Goal: Complete application form

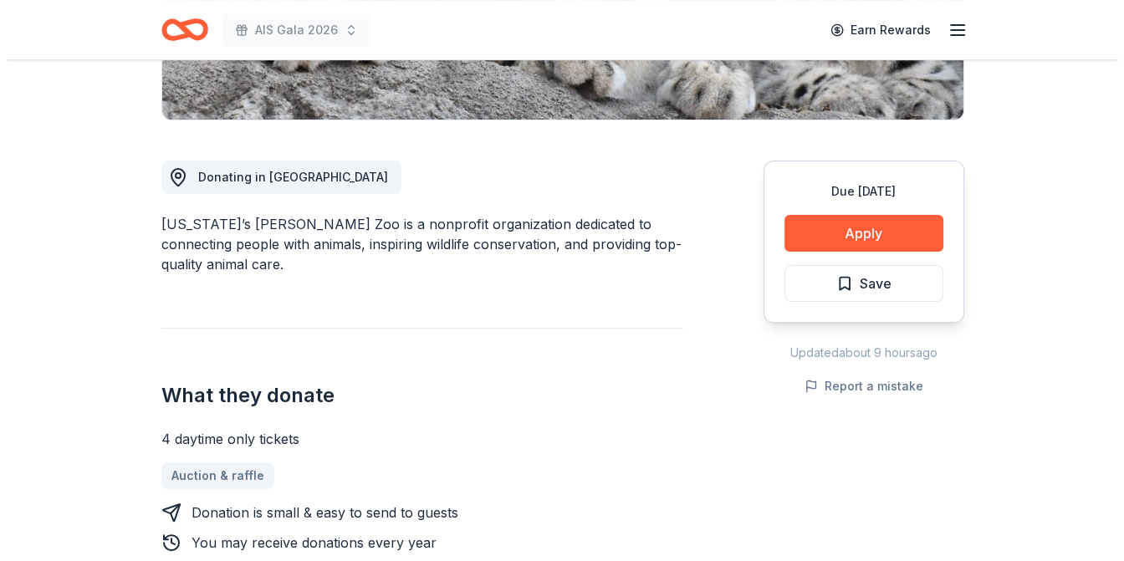
scroll to position [418, 0]
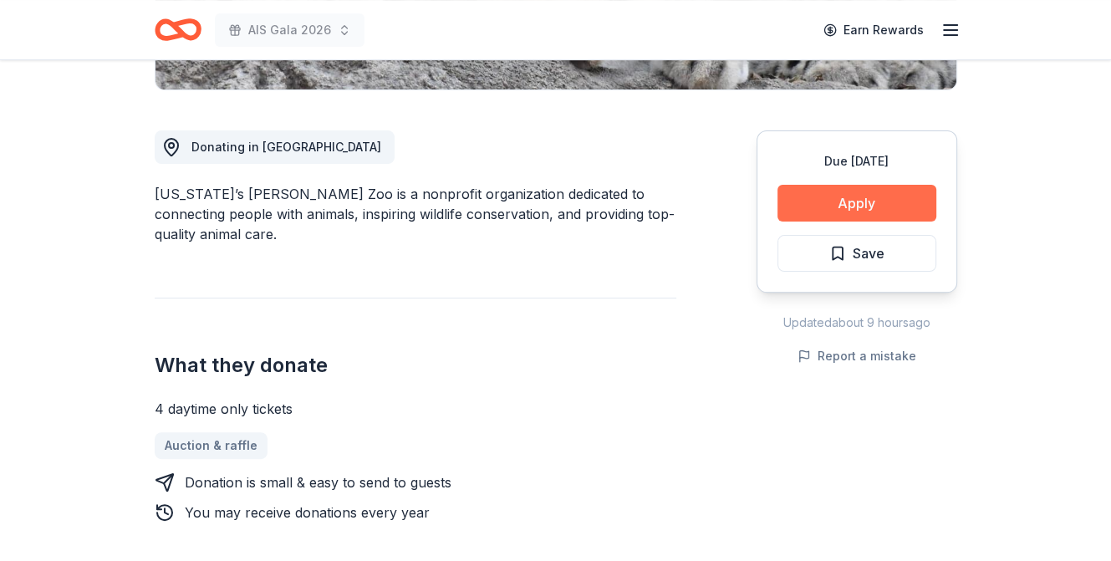
click at [792, 202] on button "Apply" at bounding box center [857, 203] width 159 height 37
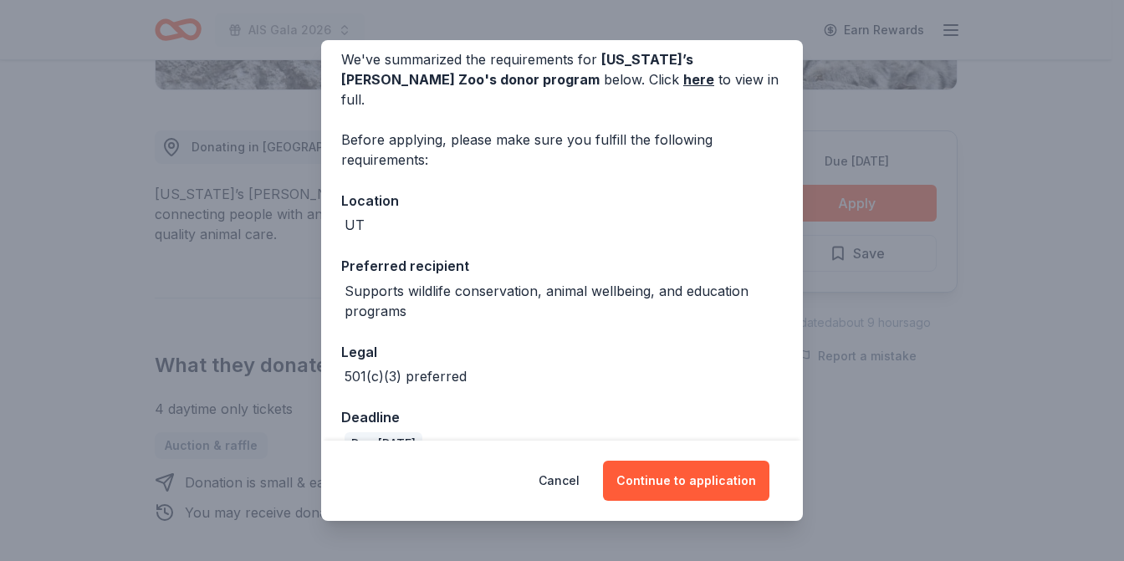
scroll to position [151, 0]
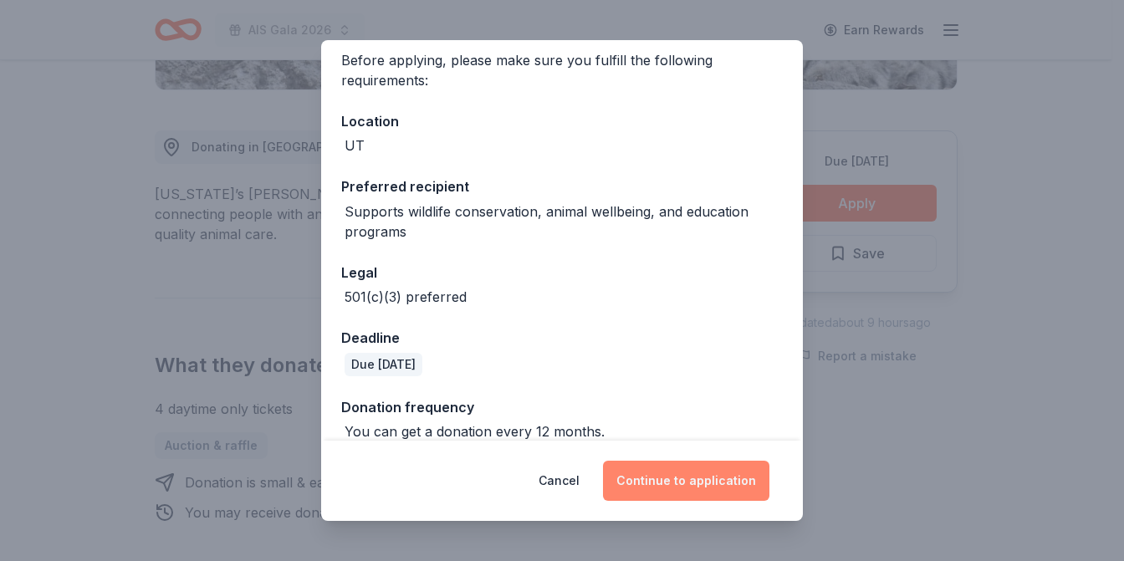
click at [637, 479] on button "Continue to application" at bounding box center [686, 481] width 166 height 40
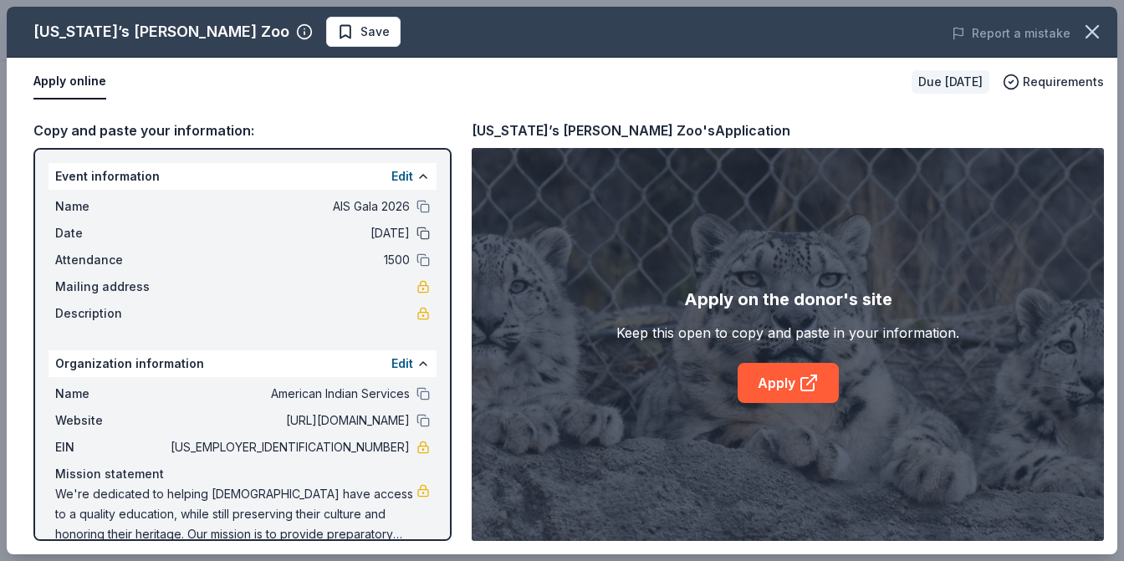
click at [416, 232] on button at bounding box center [422, 233] width 13 height 13
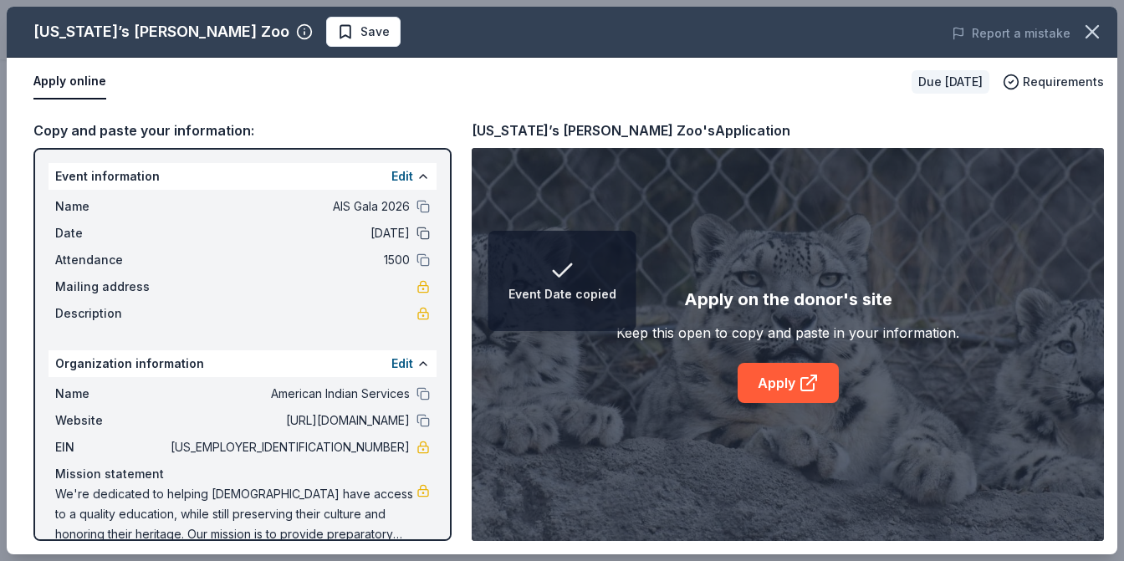
click at [416, 232] on button at bounding box center [422, 233] width 13 height 13
click at [381, 230] on span "03/02/26" at bounding box center [288, 233] width 243 height 20
click at [391, 172] on button "Edit" at bounding box center [402, 176] width 22 height 20
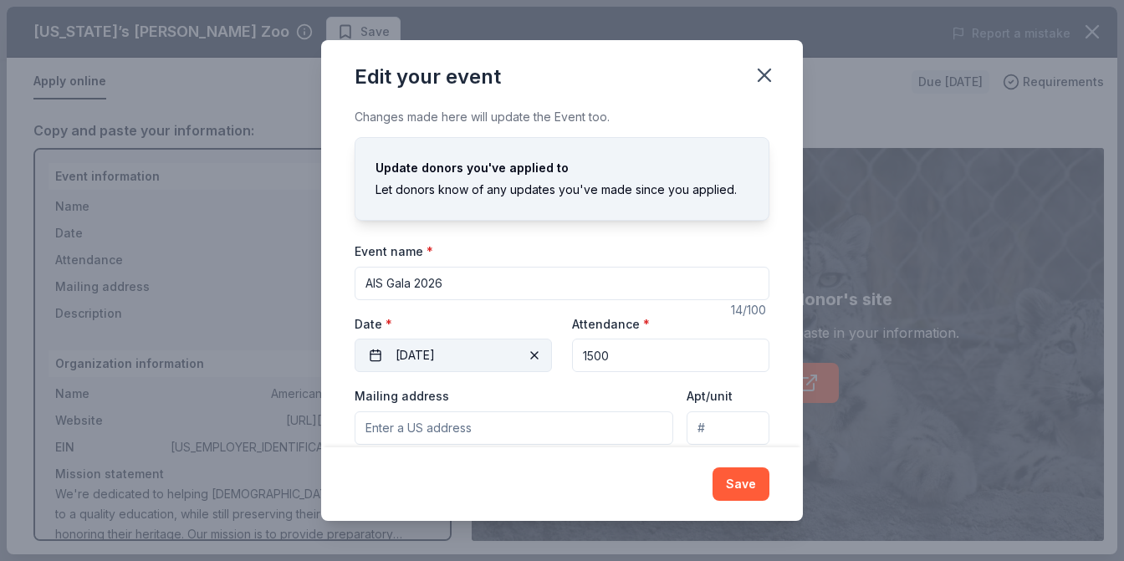
click at [472, 350] on button "03/02/2026" at bounding box center [453, 355] width 197 height 33
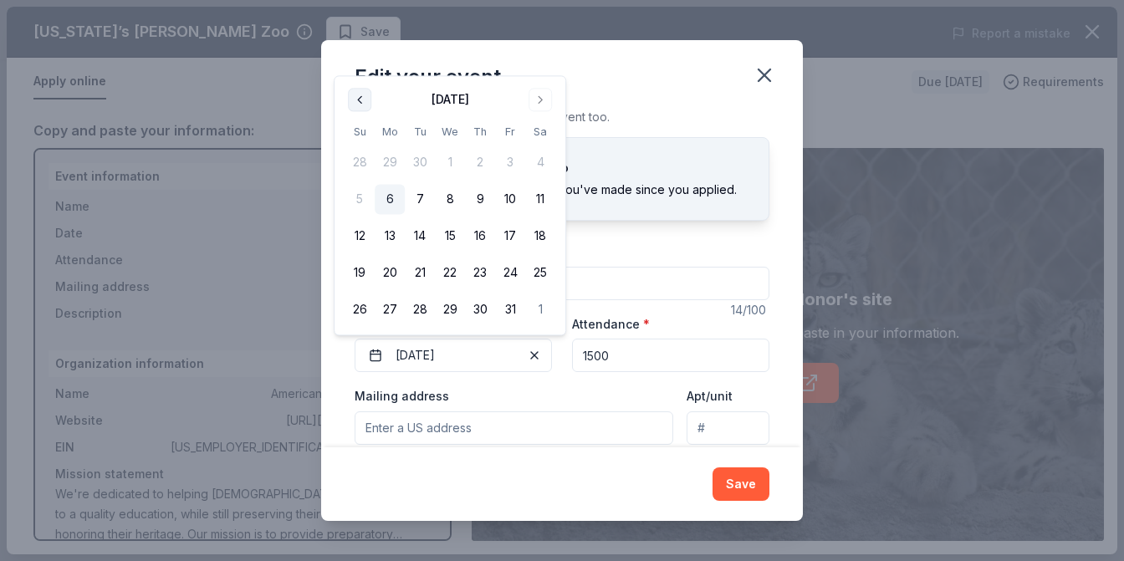
click at [360, 100] on button "Go to previous month" at bounding box center [359, 99] width 23 height 23
click at [537, 105] on button "Go to next month" at bounding box center [540, 99] width 23 height 23
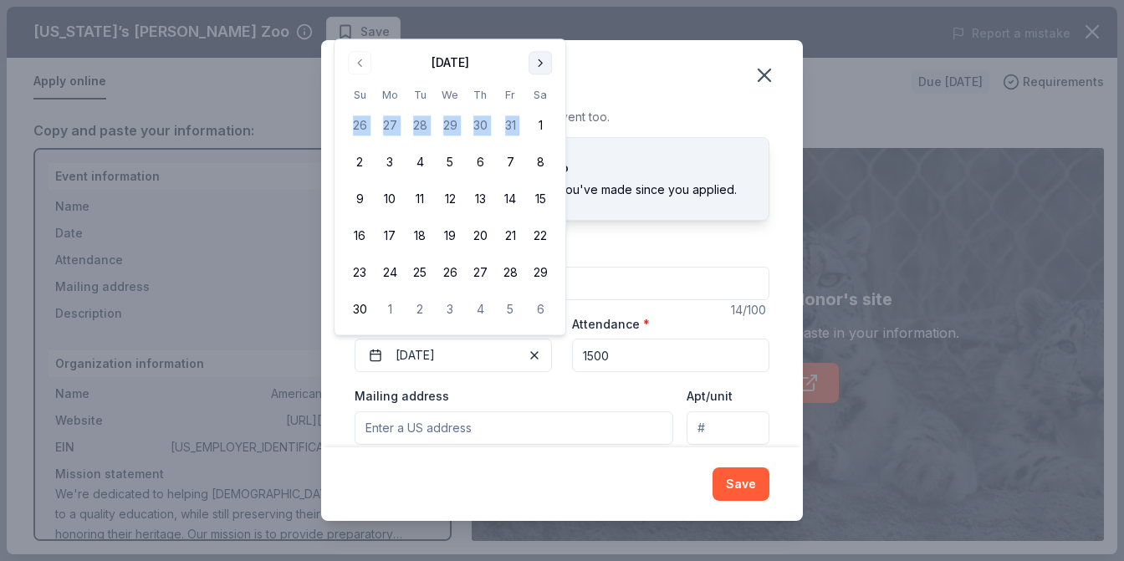
click at [537, 105] on tbody "26 27 28 29 30 31 1 2 3 4 5 6 7 8 9 10 11 12 13 14 15 16 17 18 19 20 21 22 23 2…" at bounding box center [450, 215] width 211 height 221
click at [542, 67] on button "Go to next month" at bounding box center [540, 62] width 23 height 23
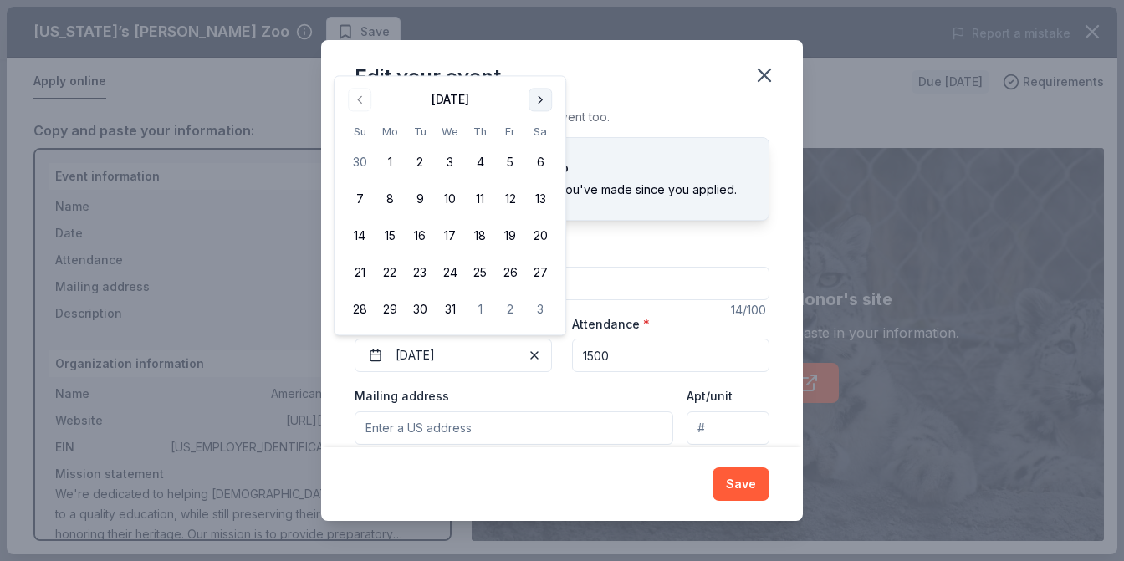
click at [542, 93] on button "Go to next month" at bounding box center [540, 99] width 23 height 23
click at [543, 314] on button "28" at bounding box center [540, 310] width 30 height 30
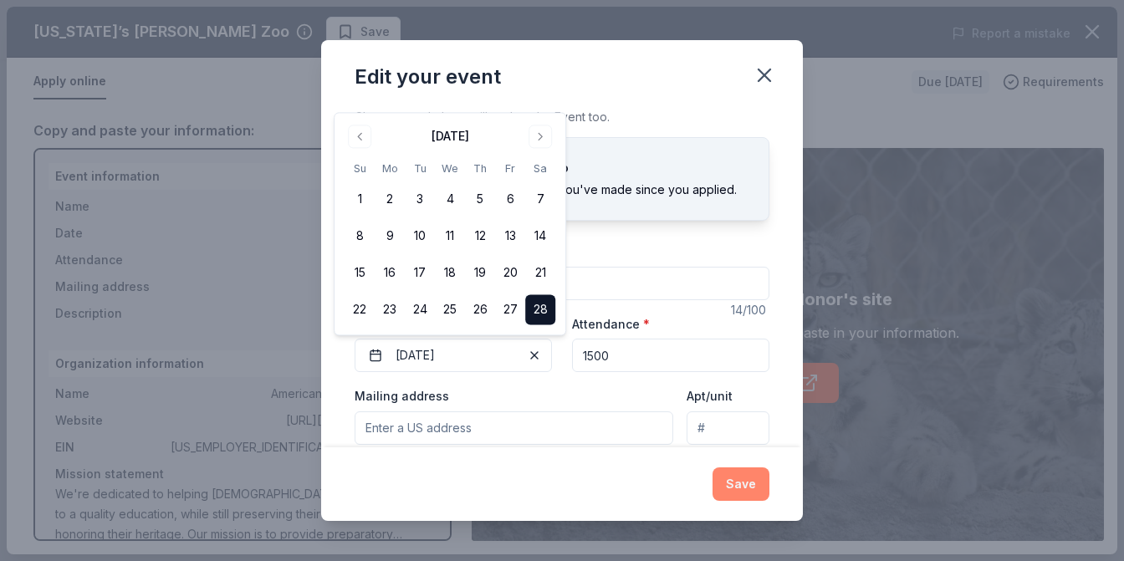
click at [738, 488] on button "Save" at bounding box center [741, 483] width 57 height 33
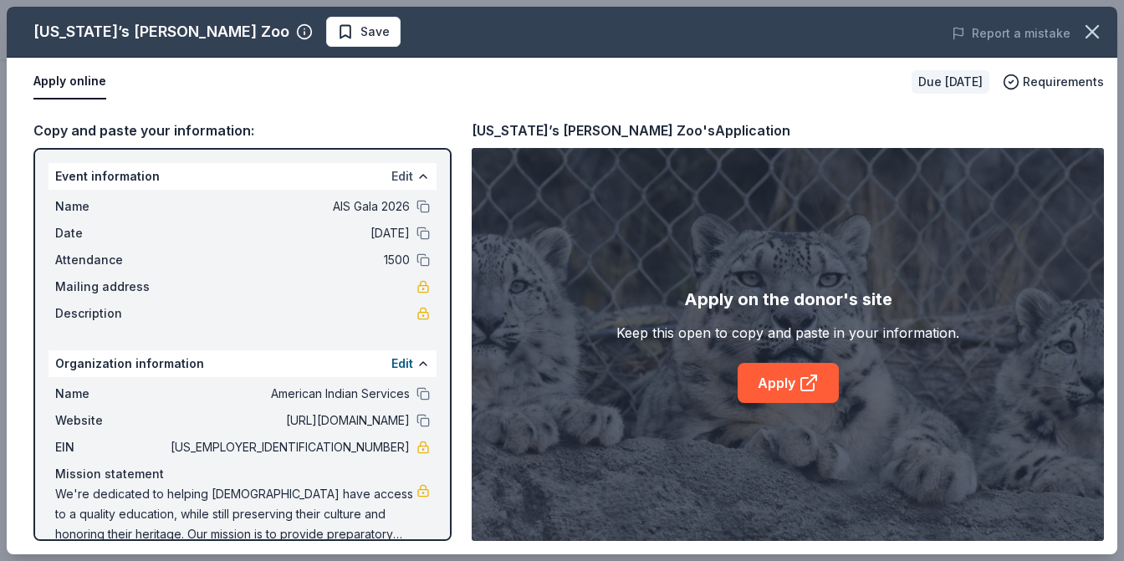
click at [391, 173] on button "Edit" at bounding box center [402, 176] width 22 height 20
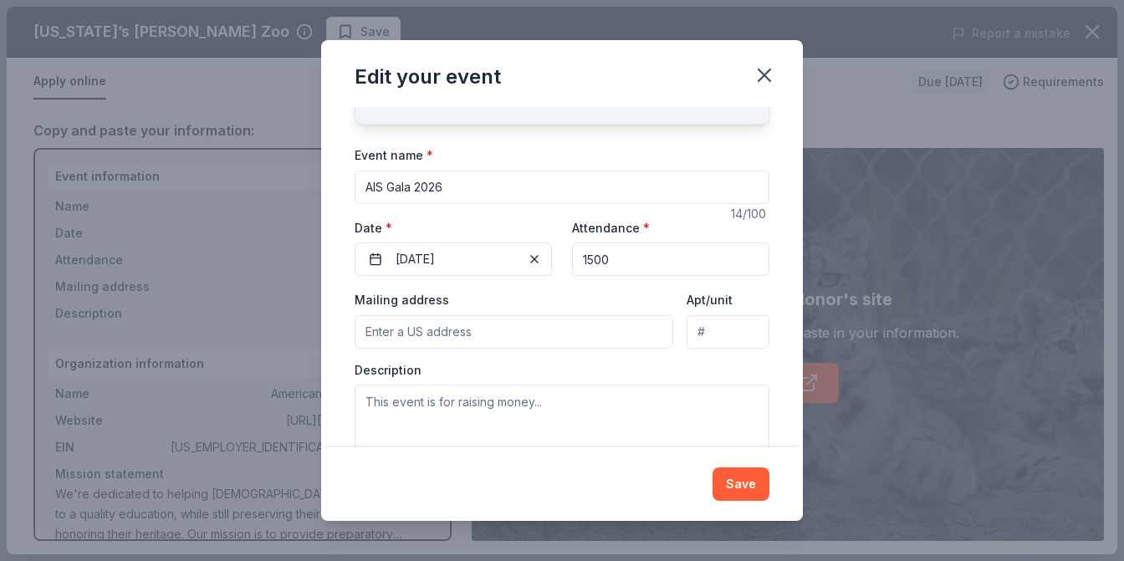
scroll to position [135, 0]
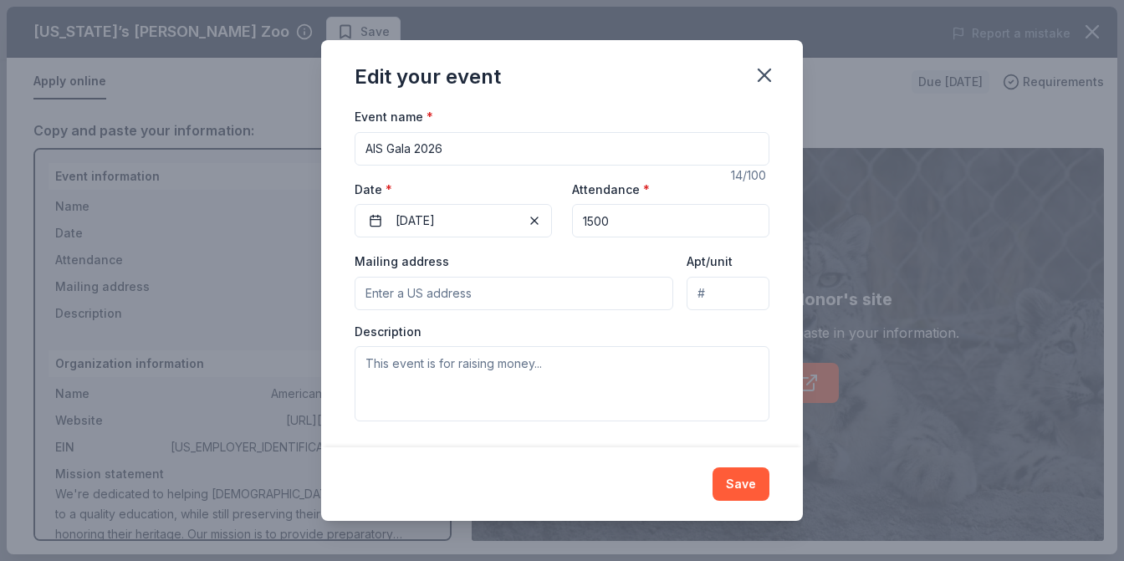
click at [582, 220] on input "1500" at bounding box center [670, 220] width 197 height 33
type input "500"
click at [444, 289] on input "Mailing address" at bounding box center [514, 293] width 319 height 33
type input "170 South 1200 East, Lehi, UT, 84043"
click at [730, 300] on input "Apt/unit" at bounding box center [728, 293] width 83 height 33
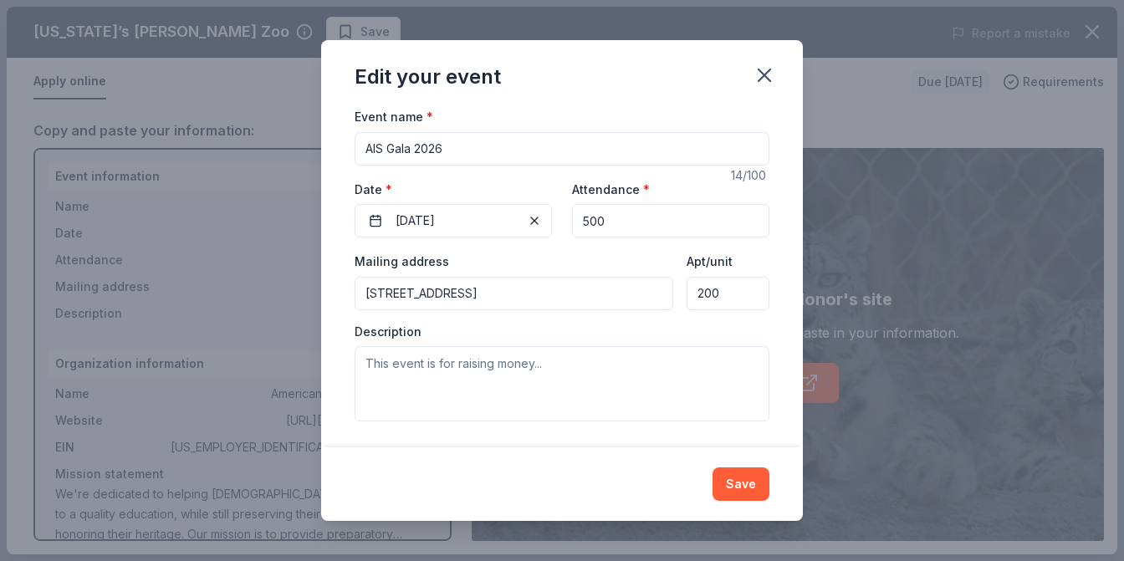
type input "200"
click at [391, 150] on input "AIS Gala 2026" at bounding box center [562, 148] width 415 height 33
type input "AIS Scholarship Gala 2026"
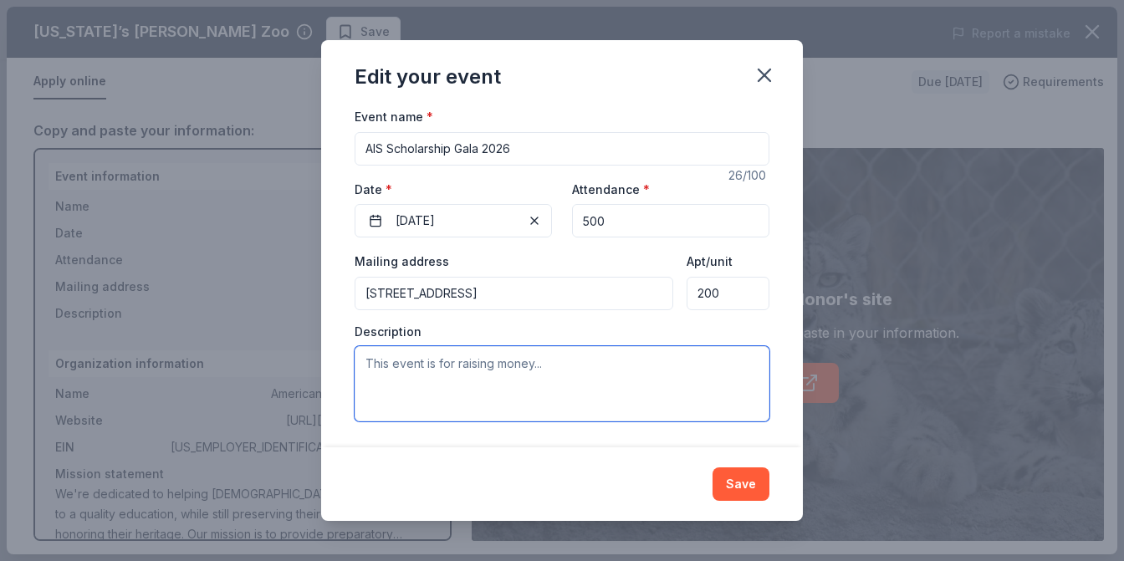
click at [478, 377] on textarea at bounding box center [562, 383] width 415 height 75
paste textarea "This is more than just a number—it represents brighter futures, life-changing o…"
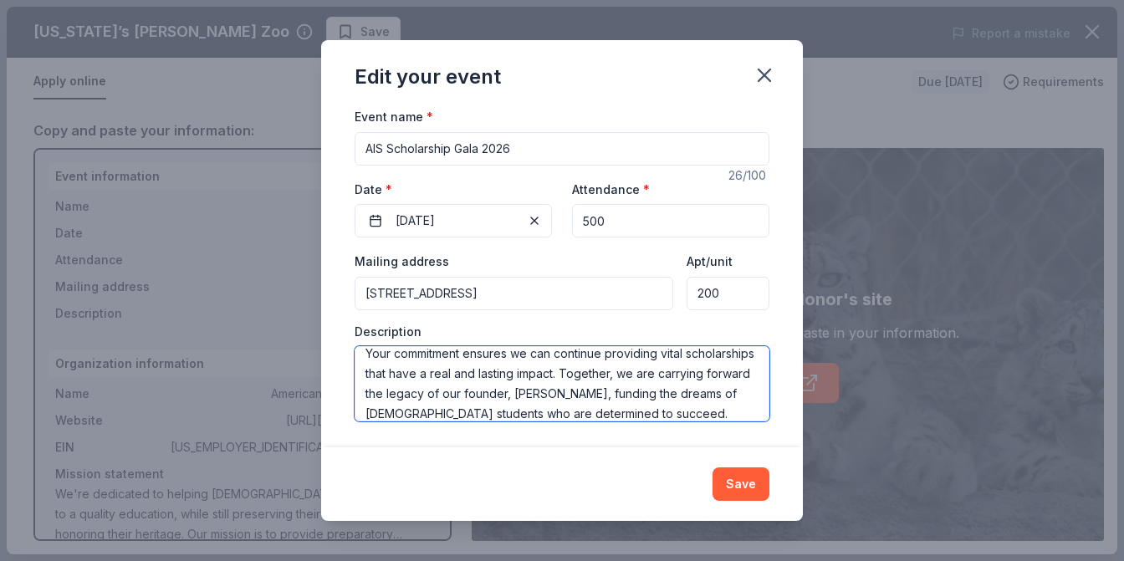
scroll to position [0, 0]
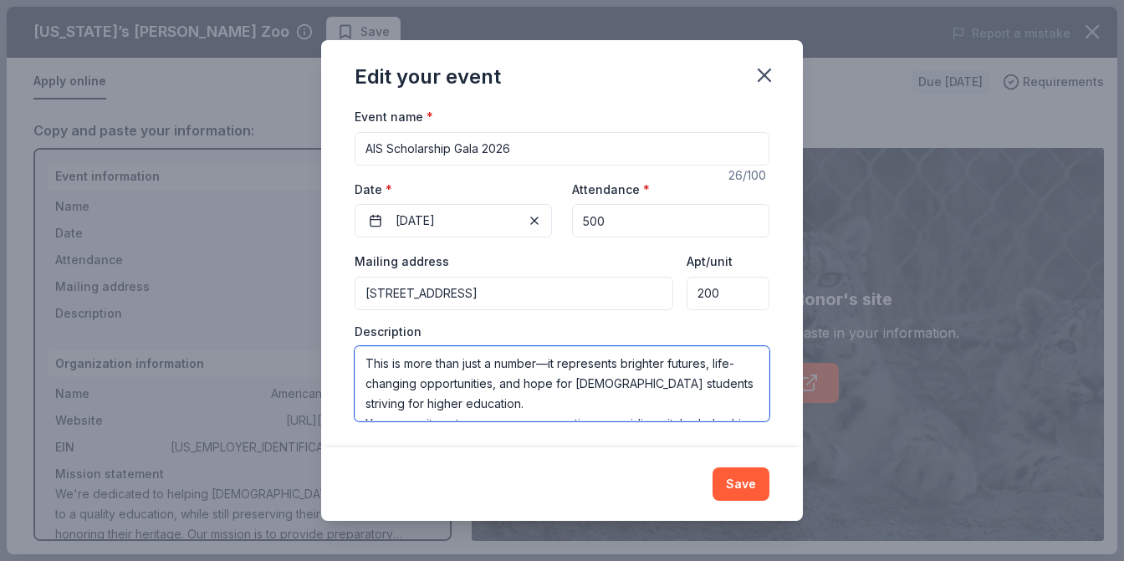
click at [367, 366] on textarea "This is more than just a number—it represents brighter futures, life-changing o…" at bounding box center [562, 383] width 415 height 75
click at [629, 403] on textarea "The funds raised is more than just a number—it represents brighter futures, lif…" at bounding box center [562, 383] width 415 height 75
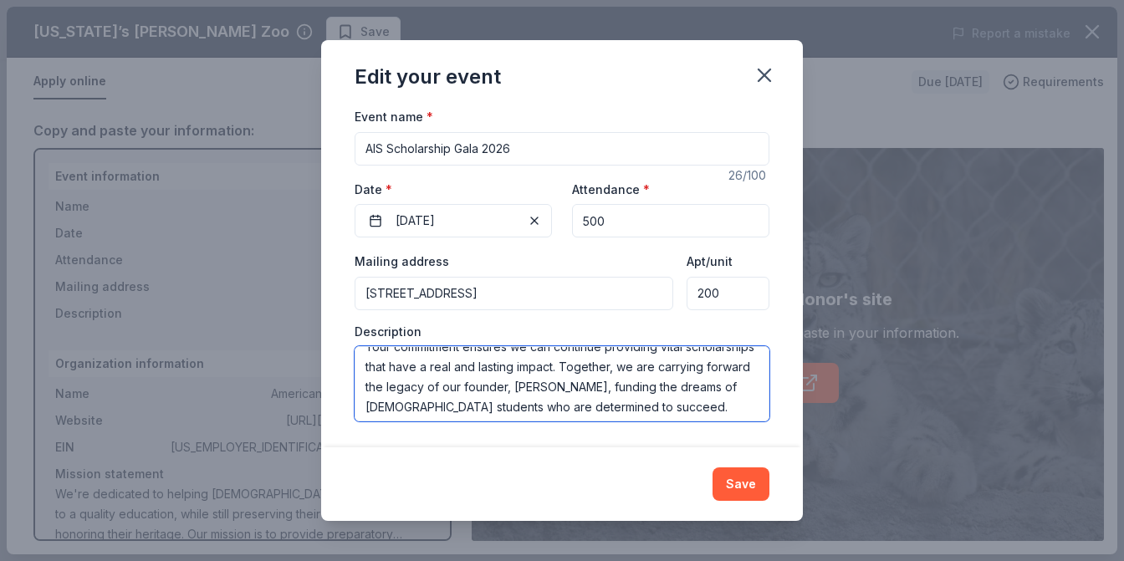
scroll to position [80, 0]
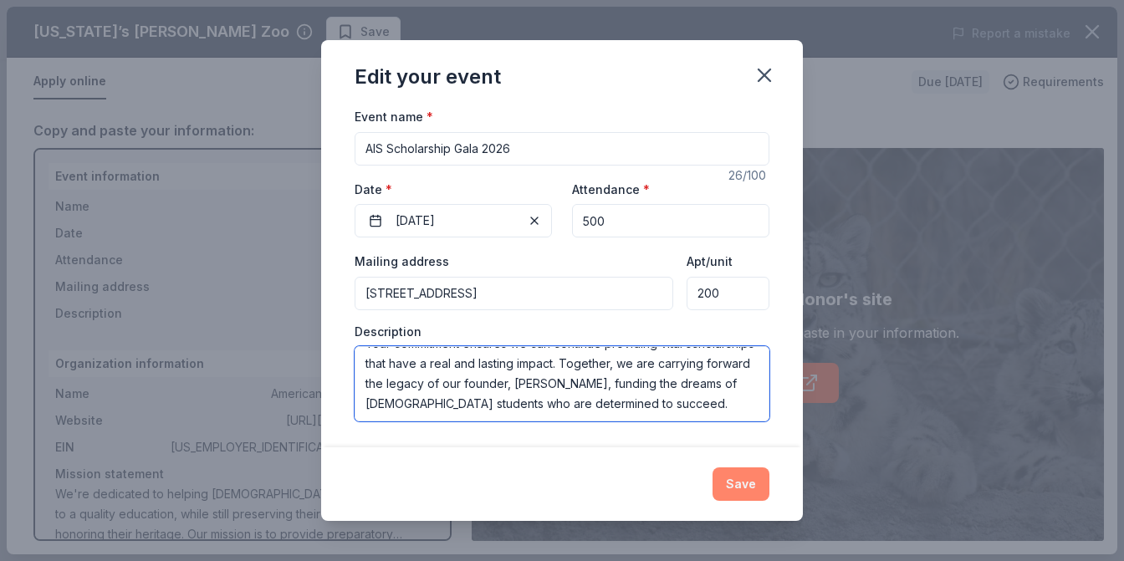
type textarea "The funds raised is more than just a number—it represents brighter futures, lif…"
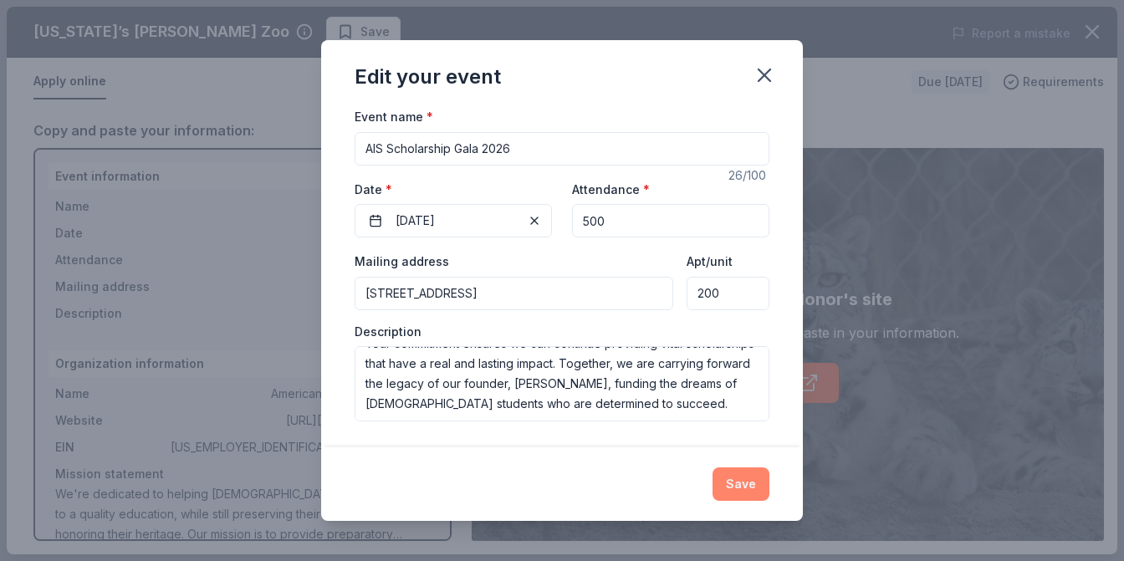
click at [724, 480] on button "Save" at bounding box center [741, 483] width 57 height 33
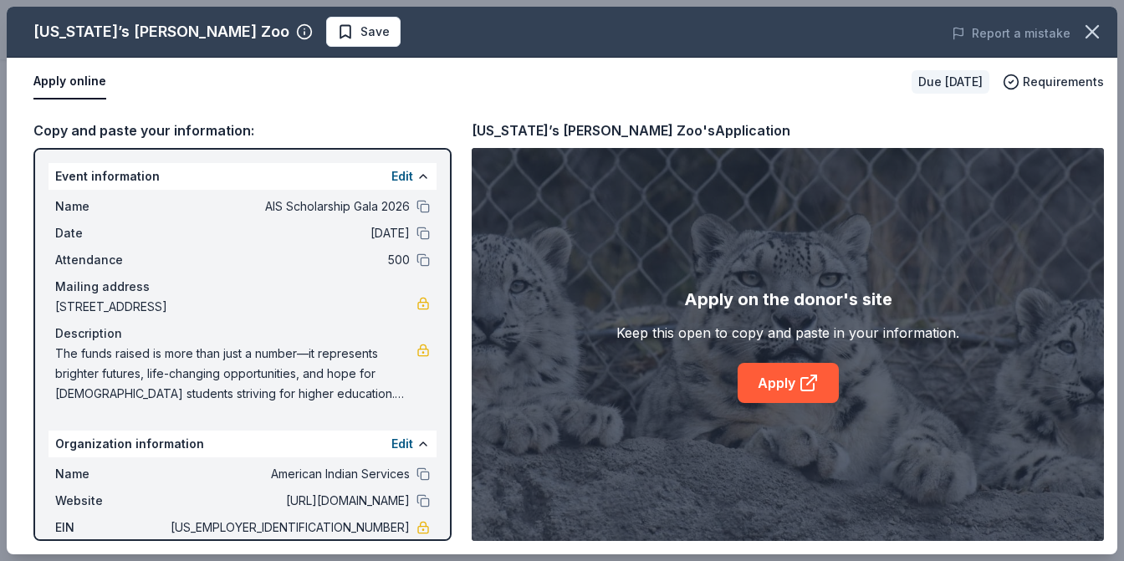
scroll to position [0, 0]
click at [750, 384] on link "Apply" at bounding box center [788, 383] width 101 height 40
click at [257, 362] on span "The funds raised is more than just a number—it represents brighter futures, lif…" at bounding box center [235, 374] width 361 height 60
click at [391, 181] on button "Edit" at bounding box center [402, 176] width 22 height 20
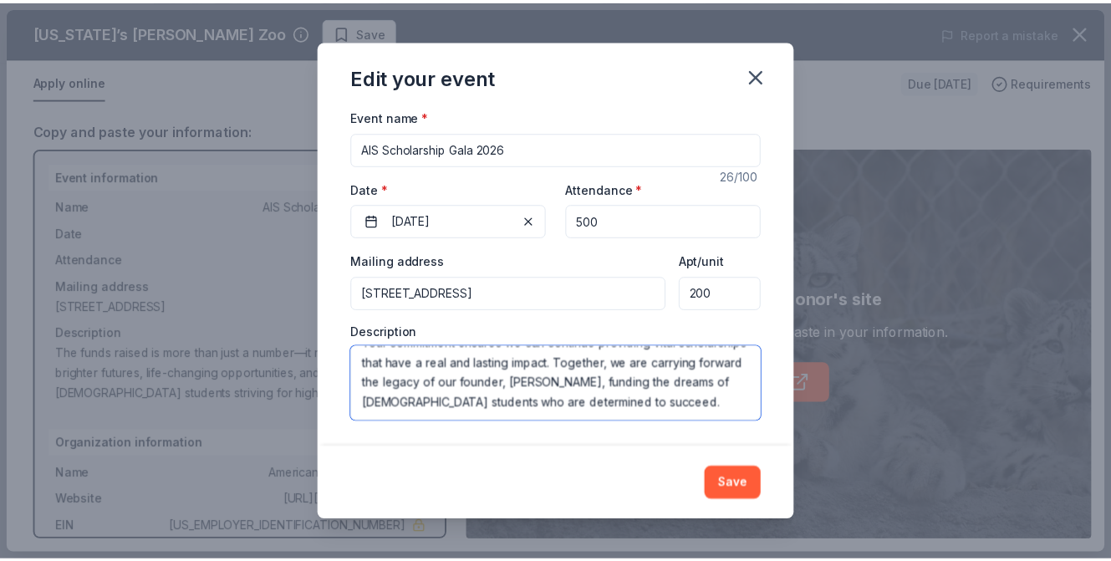
scroll to position [135, 0]
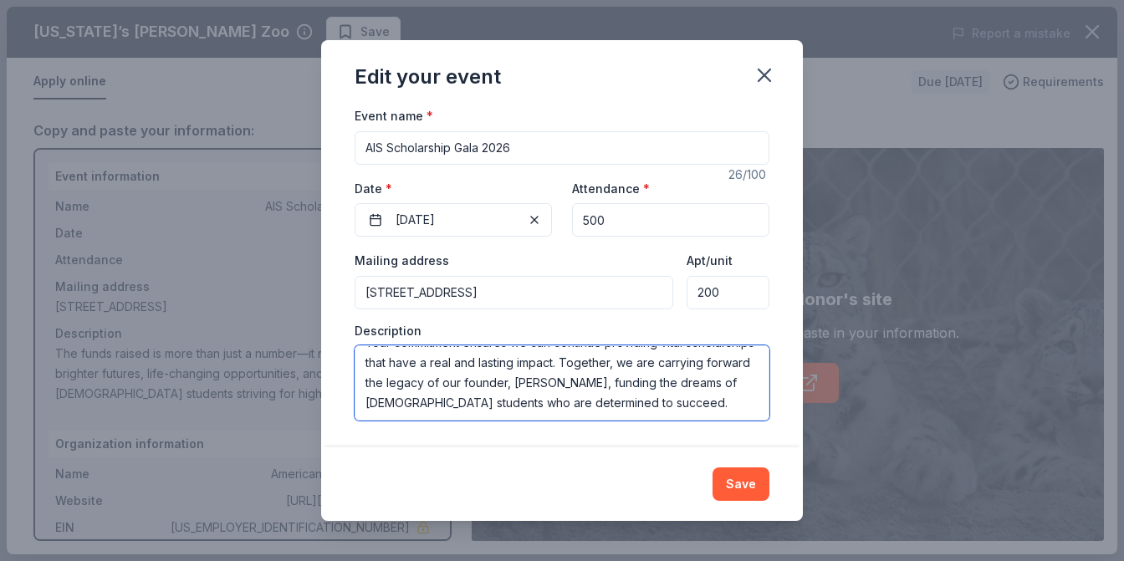
drag, startPoint x: 368, startPoint y: 358, endPoint x: 719, endPoint y: 432, distance: 359.1
click at [719, 432] on div "Changes made here will update the Event too. Update donors you've applied to Le…" at bounding box center [562, 277] width 482 height 340
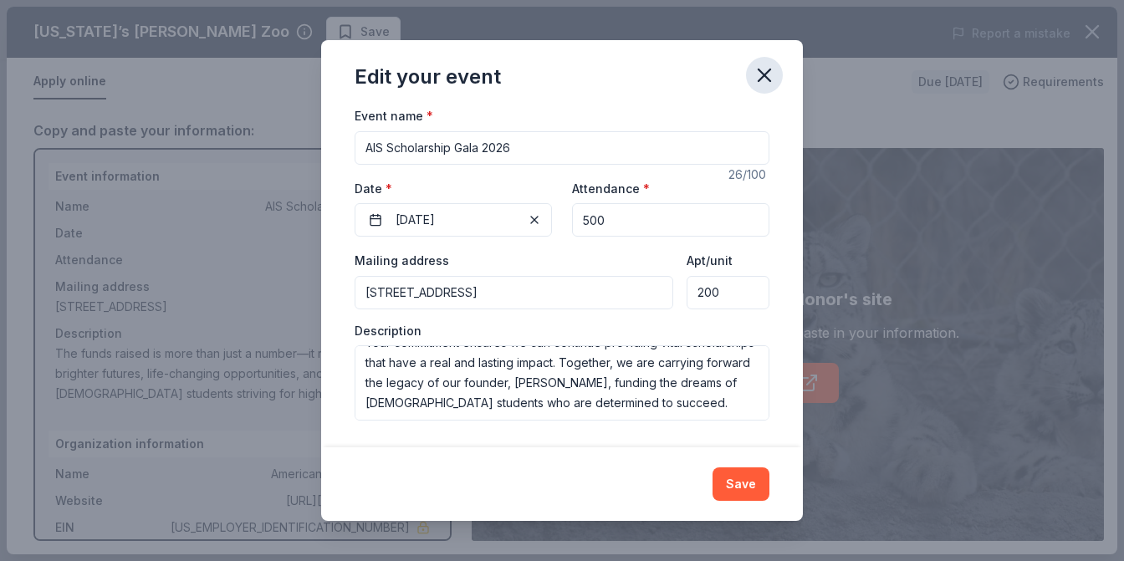
click at [762, 79] on icon "button" at bounding box center [764, 75] width 23 height 23
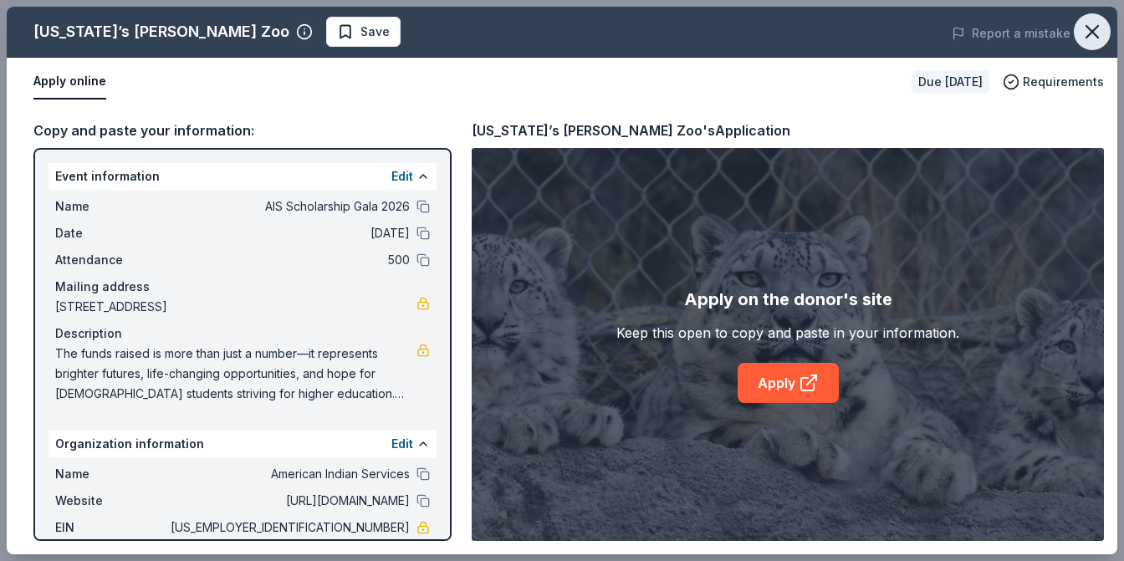
click at [1089, 30] on icon "button" at bounding box center [1092, 31] width 23 height 23
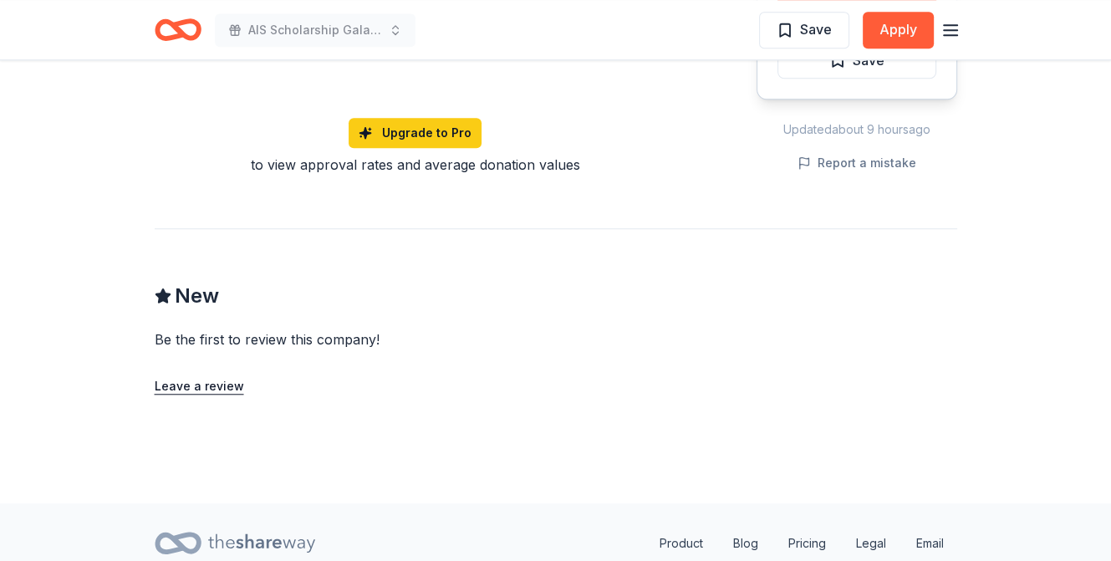
scroll to position [1254, 0]
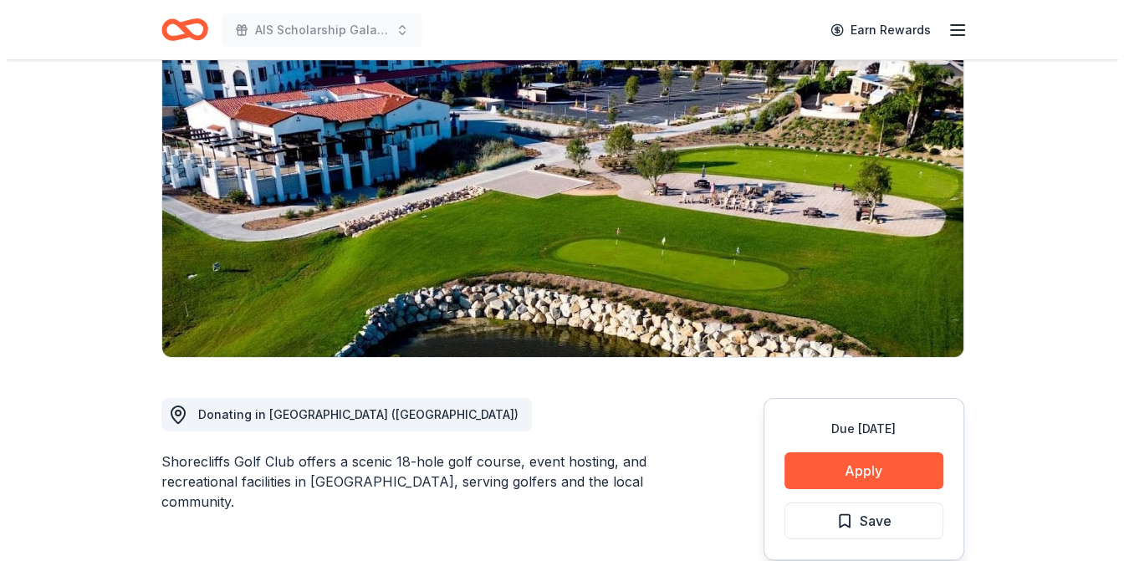
scroll to position [418, 0]
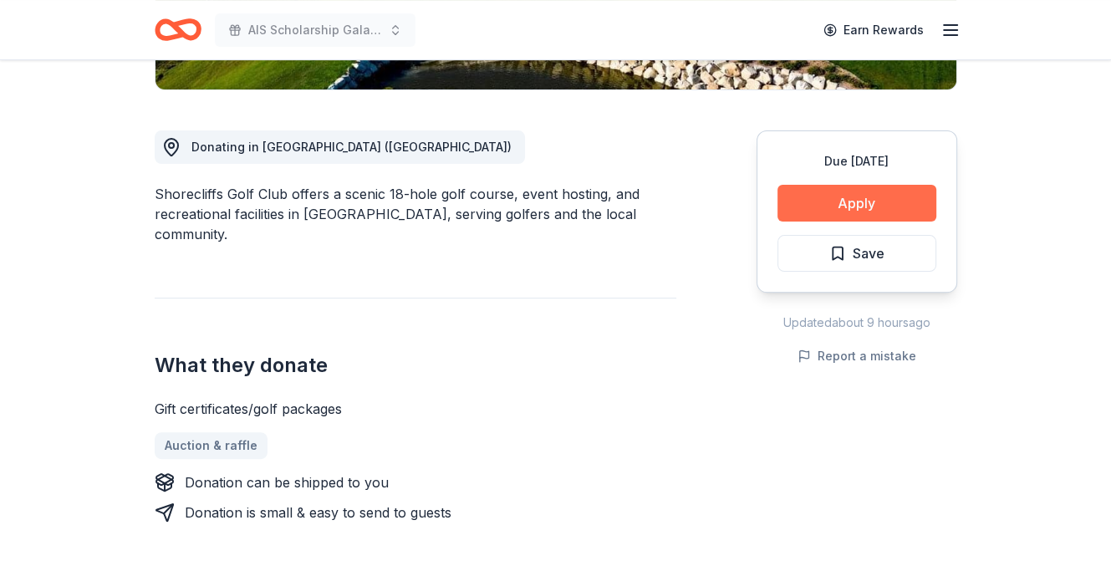
click at [822, 212] on button "Apply" at bounding box center [857, 203] width 159 height 37
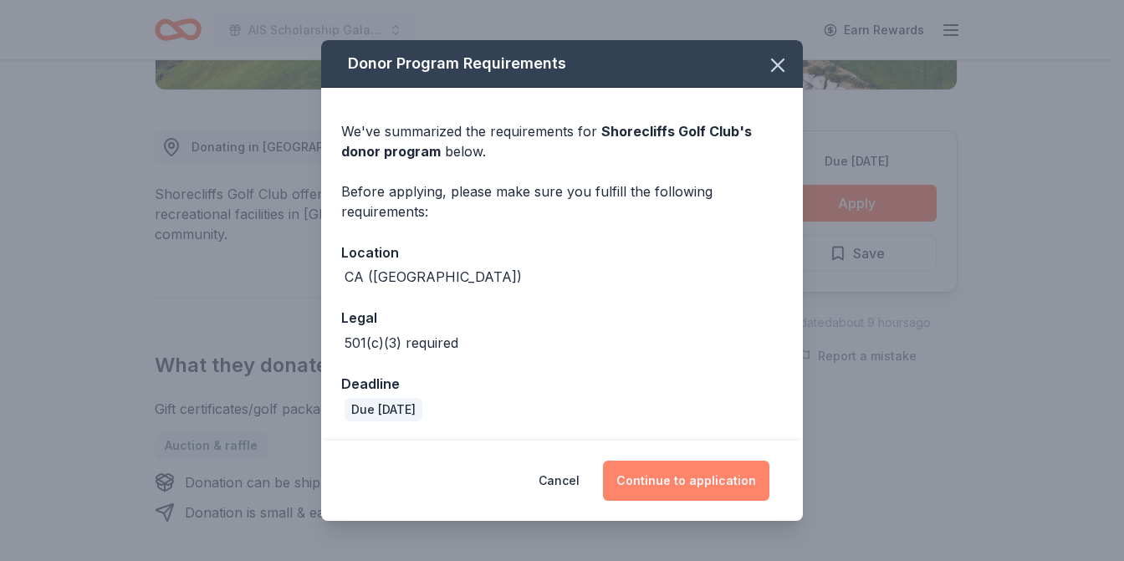
click at [692, 487] on button "Continue to application" at bounding box center [686, 481] width 166 height 40
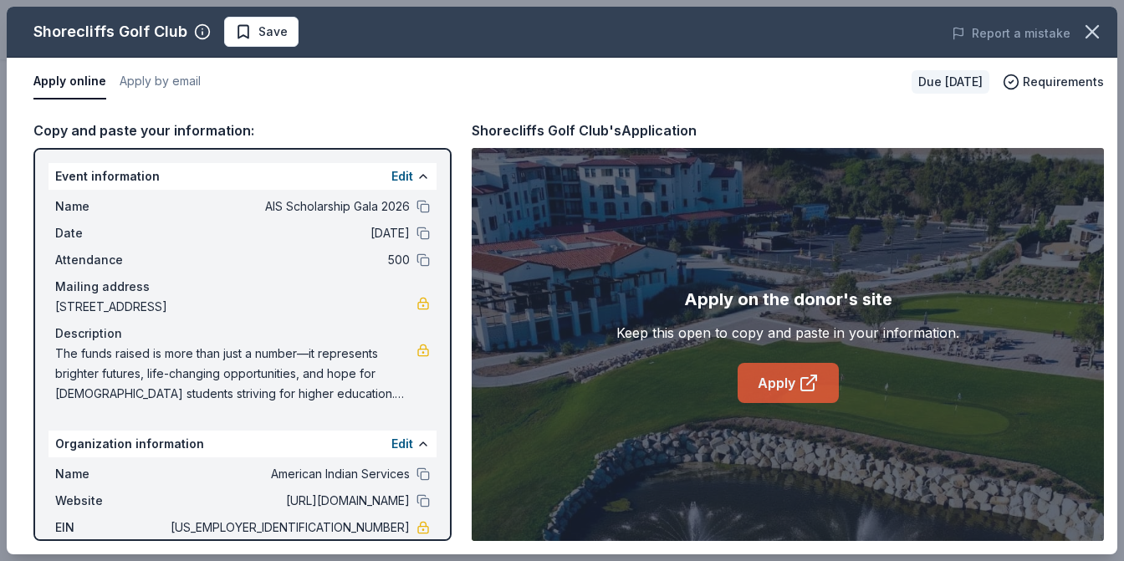
click at [772, 385] on link "Apply" at bounding box center [788, 383] width 101 height 40
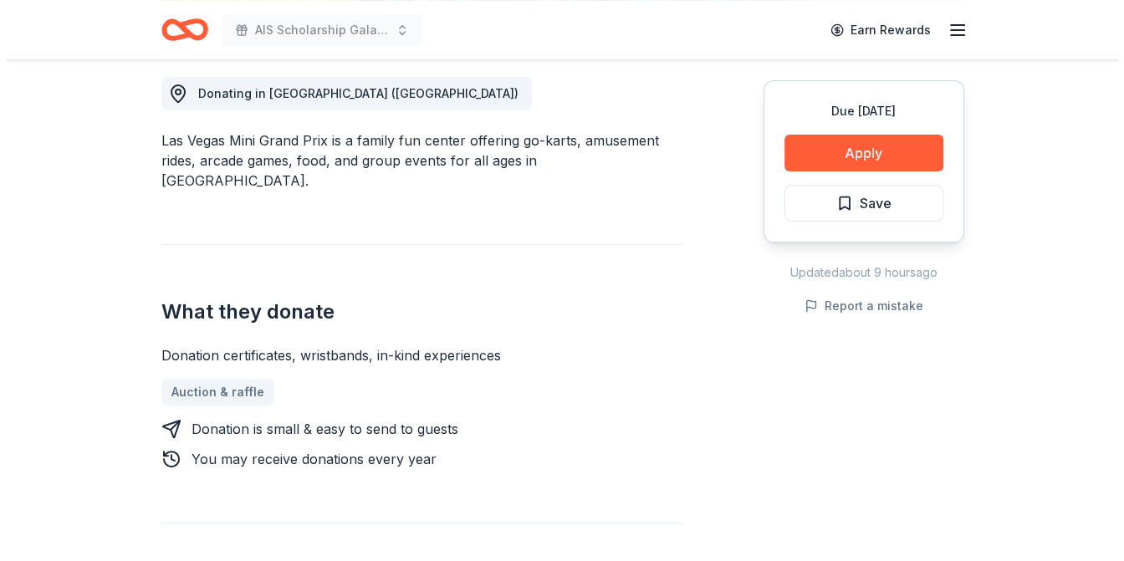
scroll to position [502, 0]
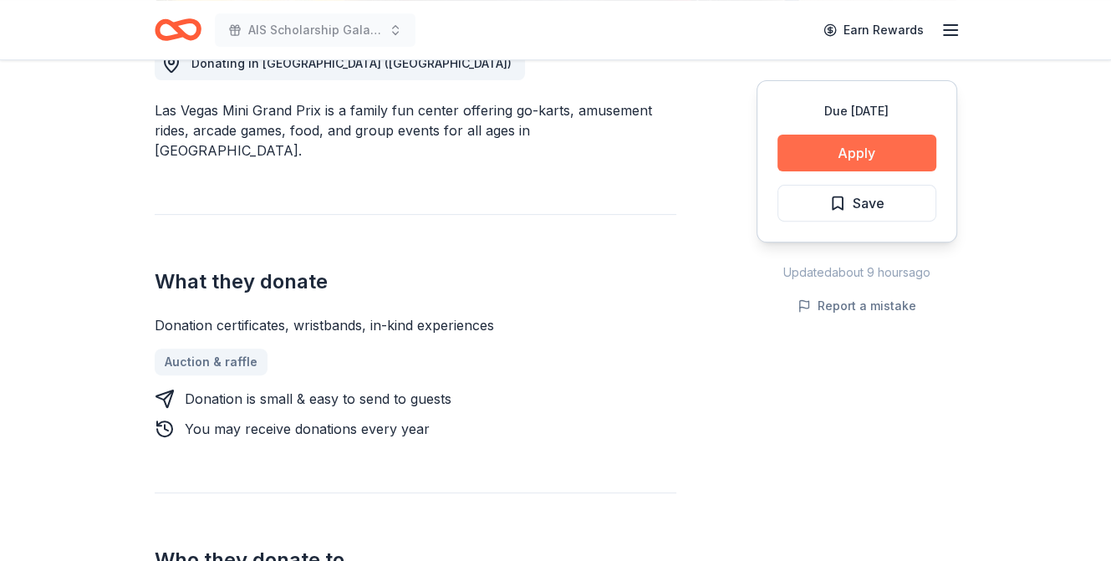
click at [800, 156] on button "Apply" at bounding box center [857, 153] width 159 height 37
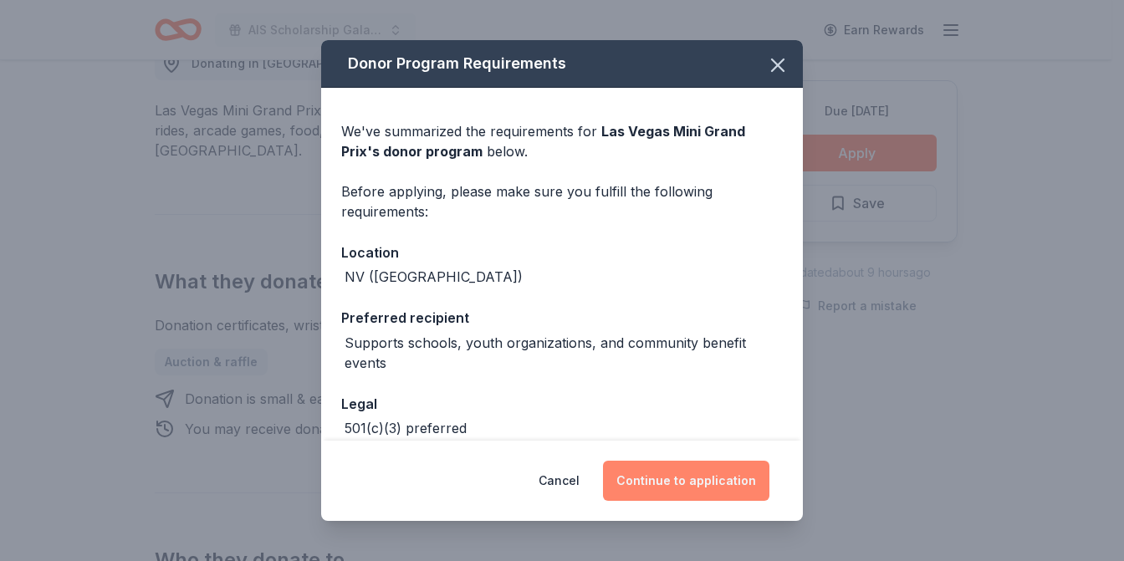
click at [644, 479] on button "Continue to application" at bounding box center [686, 481] width 166 height 40
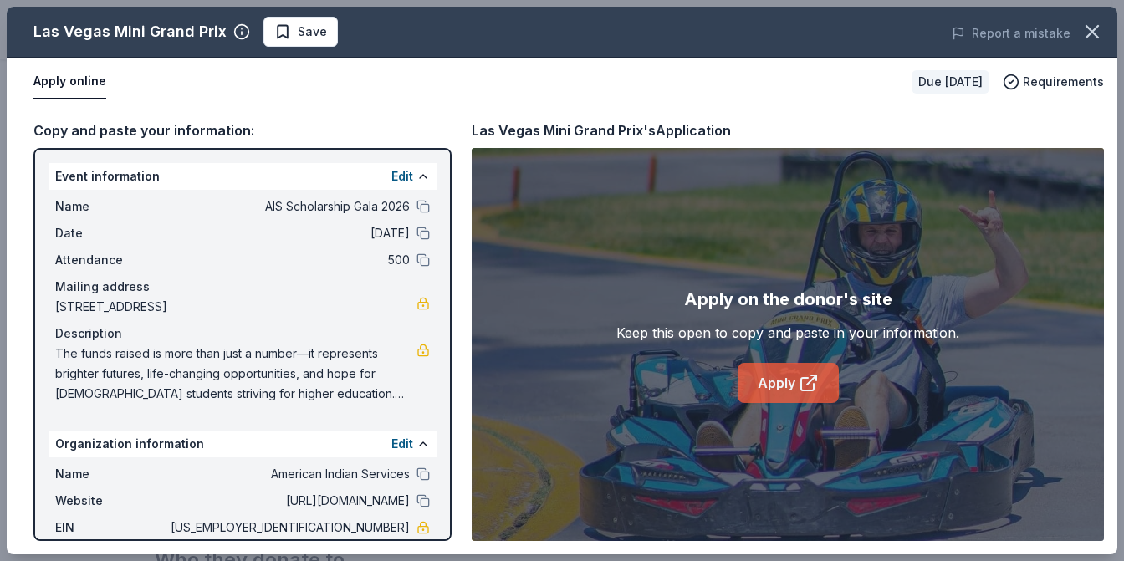
click at [753, 386] on link "Apply" at bounding box center [788, 383] width 101 height 40
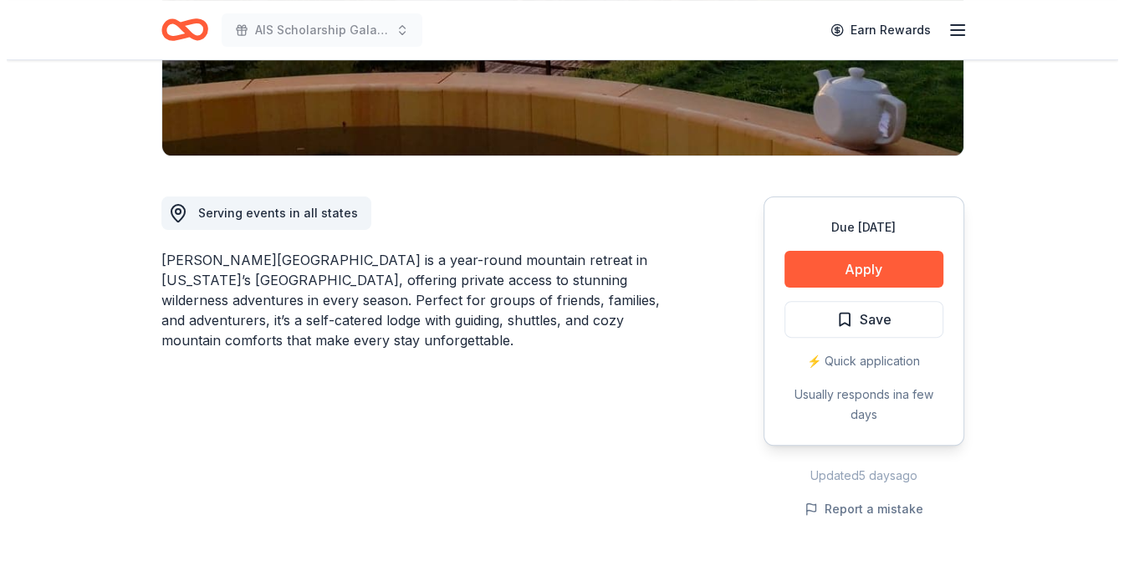
scroll to position [418, 0]
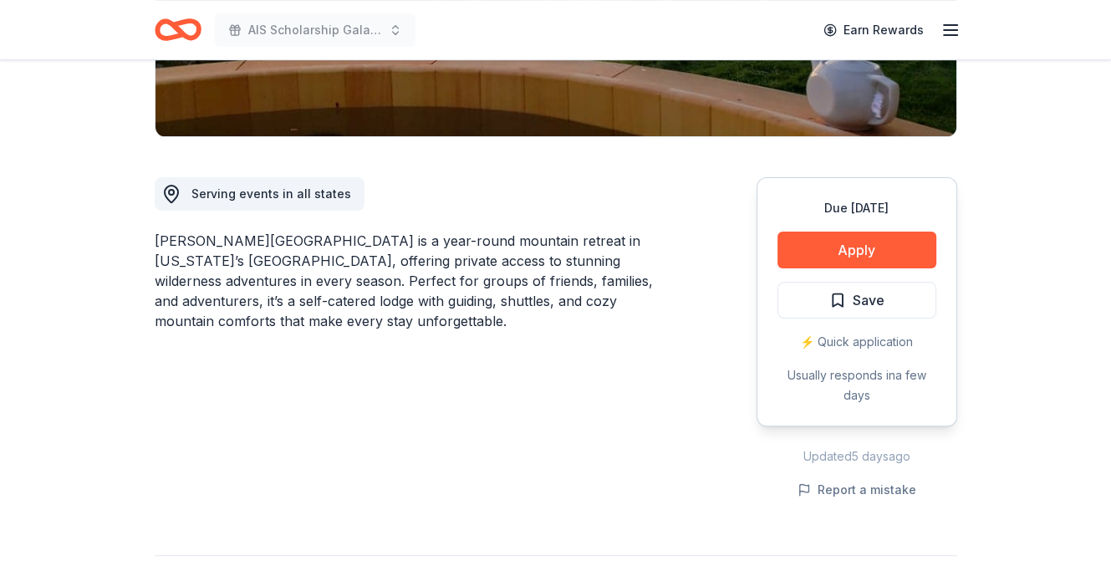
click at [794, 232] on button "Apply" at bounding box center [857, 250] width 159 height 37
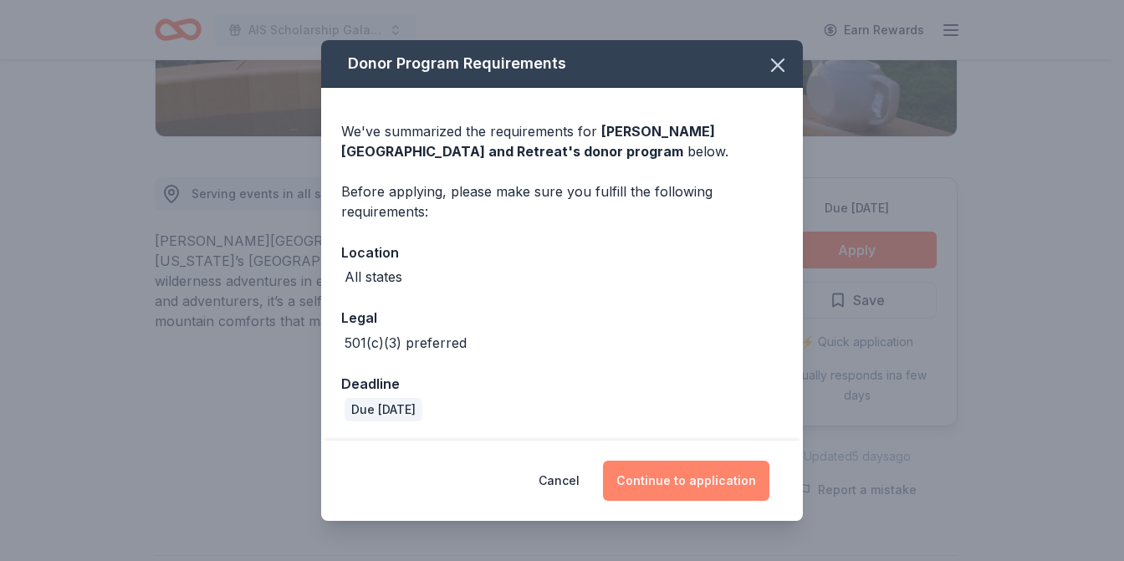
click at [672, 474] on button "Continue to application" at bounding box center [686, 481] width 166 height 40
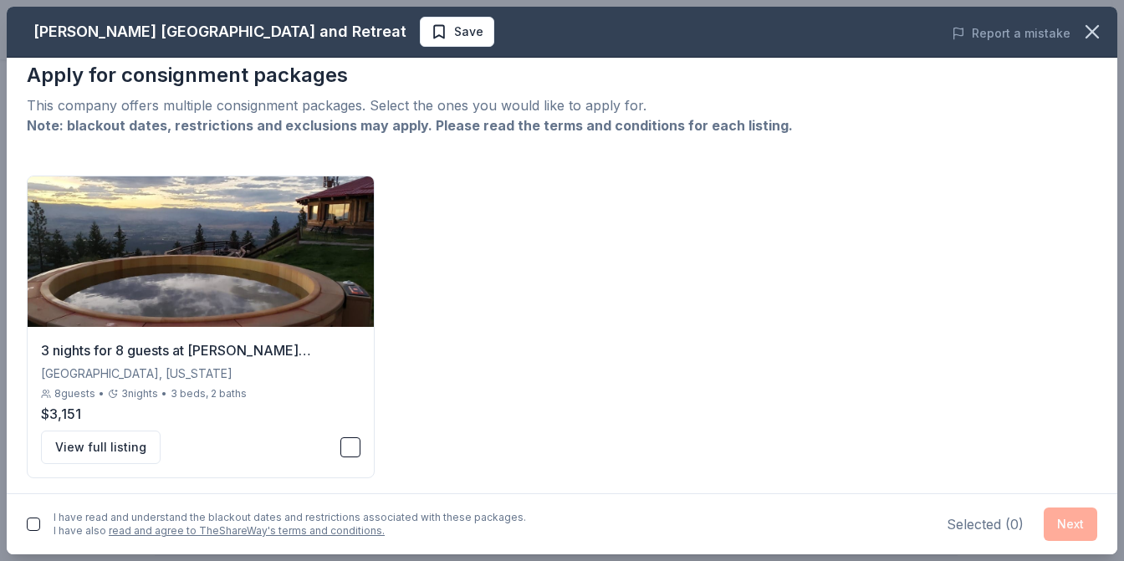
scroll to position [20, 0]
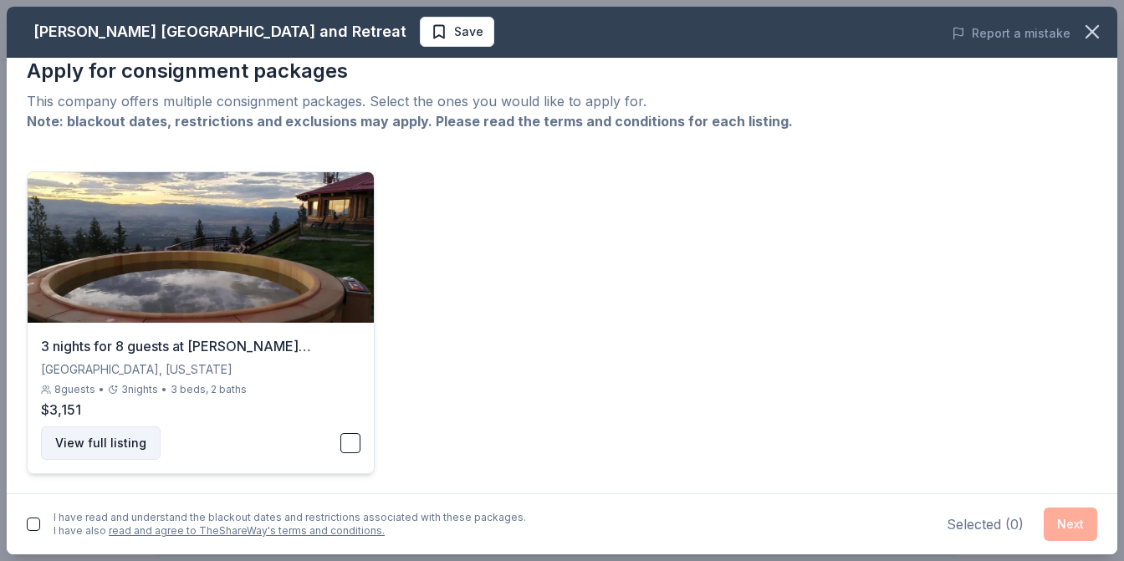
click at [95, 433] on button "View full listing" at bounding box center [101, 443] width 120 height 33
